Goal: Information Seeking & Learning: Learn about a topic

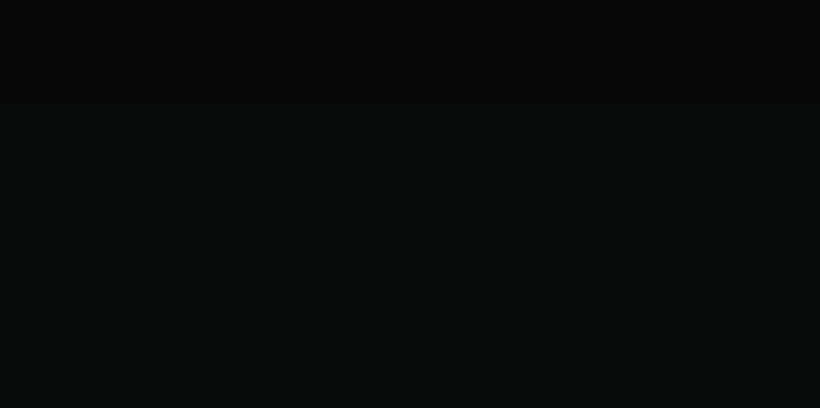
scroll to position [5015, 0]
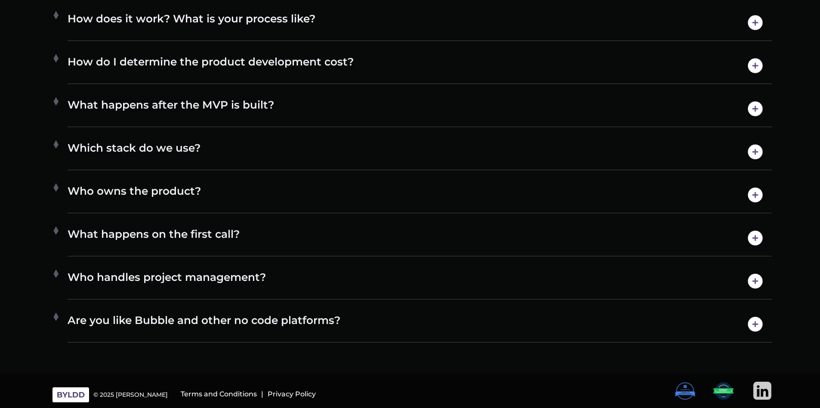
click at [359, 164] on div "Which stack do we use? We have a diverse range of expertise when it comes to te…" at bounding box center [420, 152] width 705 height 36
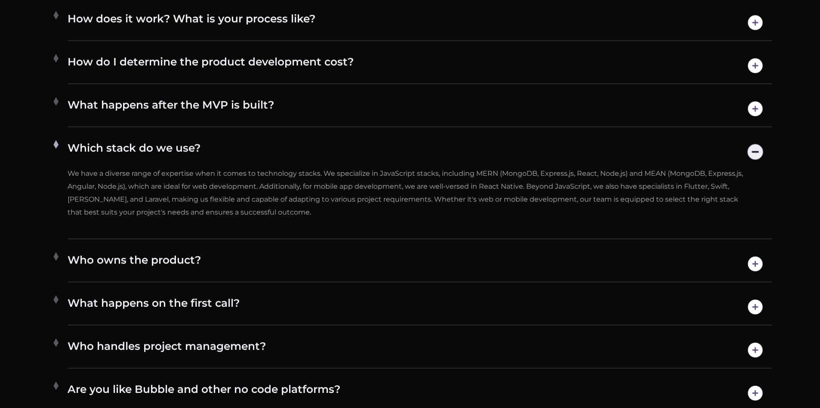
click at [301, 269] on h4 "Who owns the product?" at bounding box center [420, 264] width 705 height 22
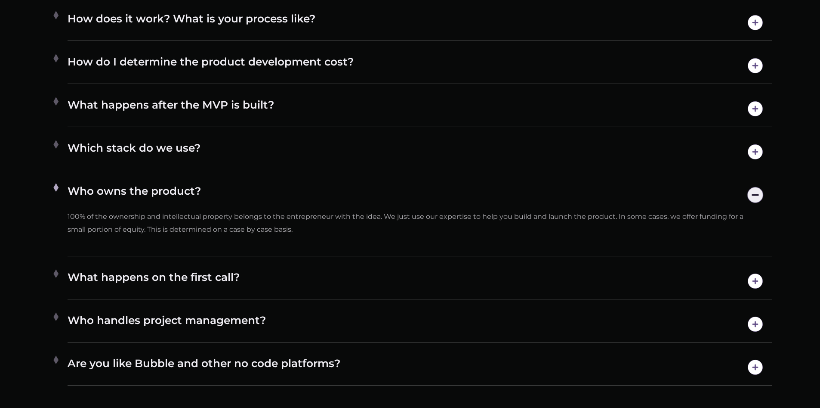
click at [285, 278] on h4 "What happens on the first call?" at bounding box center [420, 281] width 705 height 22
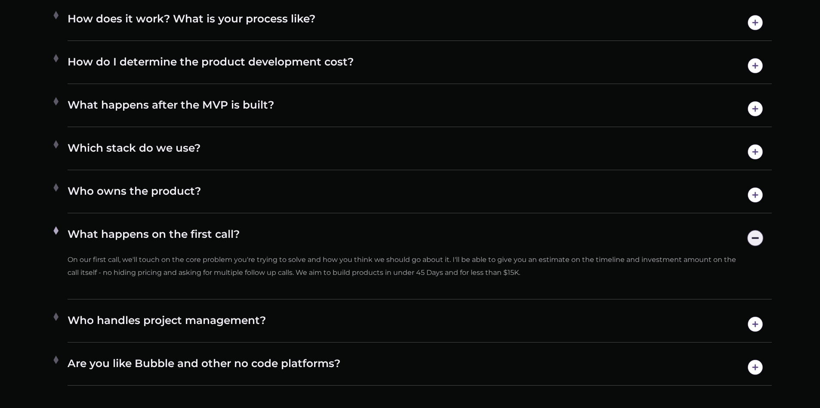
click at [272, 312] on div "Who handles project management? We provide end-to-end product development servi…" at bounding box center [420, 324] width 705 height 36
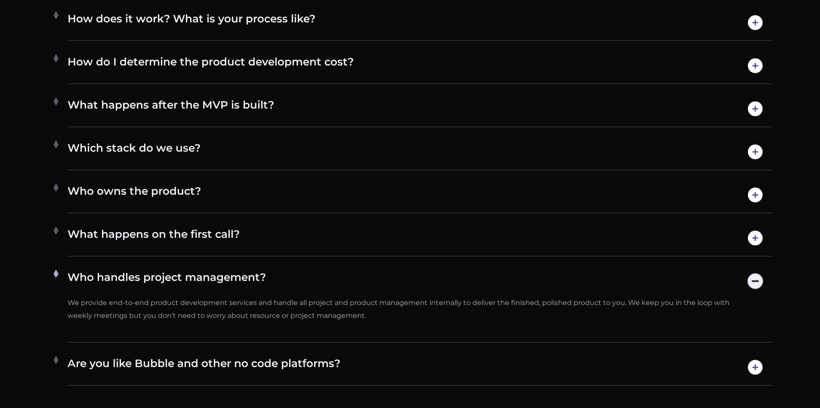
click at [268, 355] on div "Are you like Bubble and other no code platforms? We are not a platform and foun…" at bounding box center [420, 367] width 705 height 36
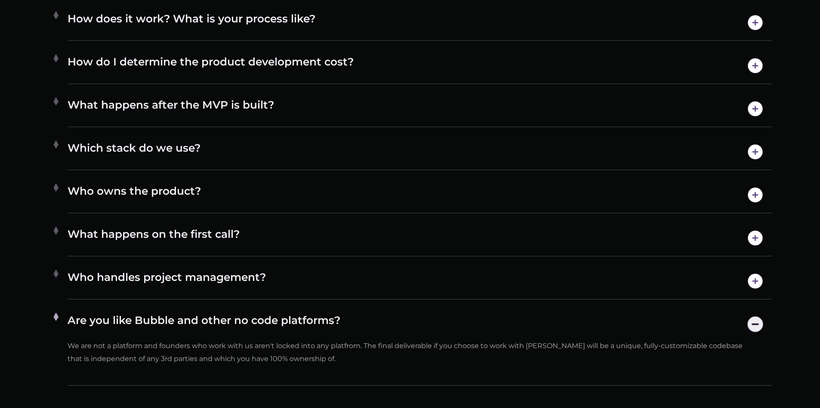
click at [287, 105] on h4 "What happens after the MVP is built?" at bounding box center [420, 109] width 705 height 22
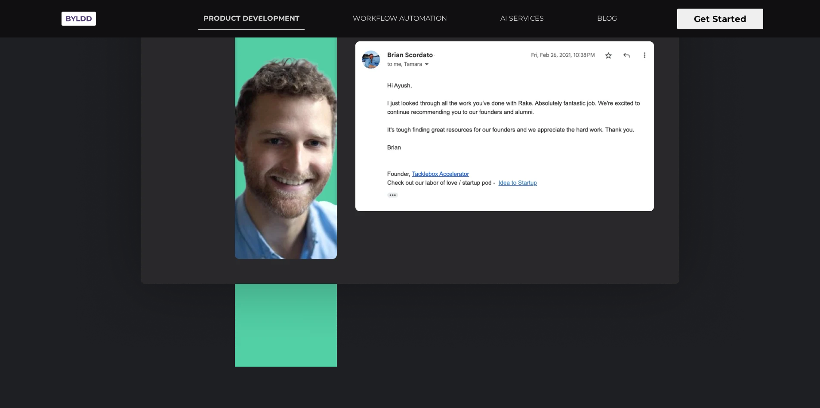
scroll to position [0, 0]
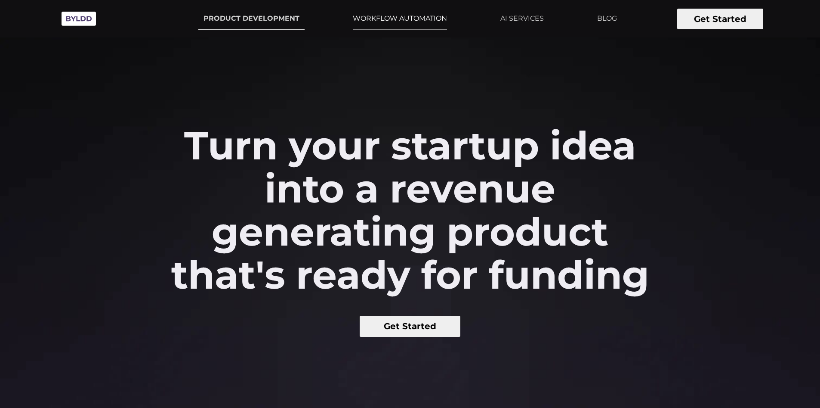
click at [397, 14] on link "WORKFLOW AUTOMATION" at bounding box center [400, 19] width 105 height 22
